Goal: Information Seeking & Learning: Learn about a topic

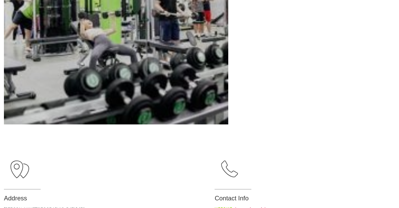
click at [399, 162] on html "Skip to content Psst… Looking to join? Get $8/wk for 8 weeks here Claim now Pss…" at bounding box center [199, 48] width 399 height 460
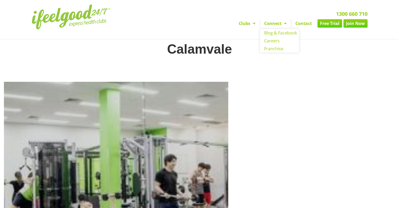
click at [285, 24] on span "Menu" at bounding box center [284, 23] width 5 height 9
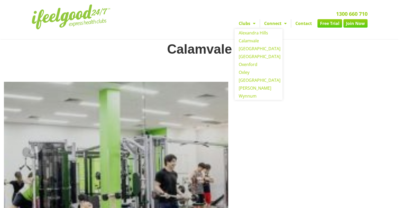
click at [251, 22] on span "Menu" at bounding box center [252, 23] width 5 height 9
click at [249, 39] on link "Calamvale" at bounding box center [259, 41] width 48 height 8
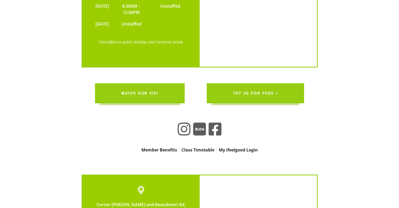
scroll to position [1417, 0]
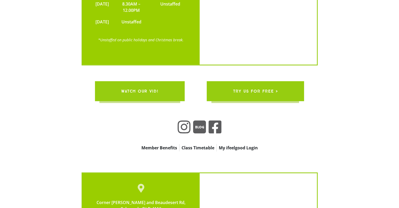
click at [282, 81] on link "try us for free >" at bounding box center [255, 91] width 97 height 20
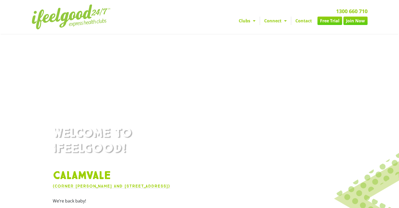
scroll to position [1391, 0]
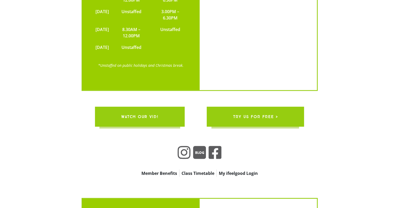
click at [195, 169] on link "Class Timetable" at bounding box center [198, 172] width 37 height 7
click at [208, 169] on link "Class Timetable" at bounding box center [198, 172] width 37 height 7
